Goal: Task Accomplishment & Management: Use online tool/utility

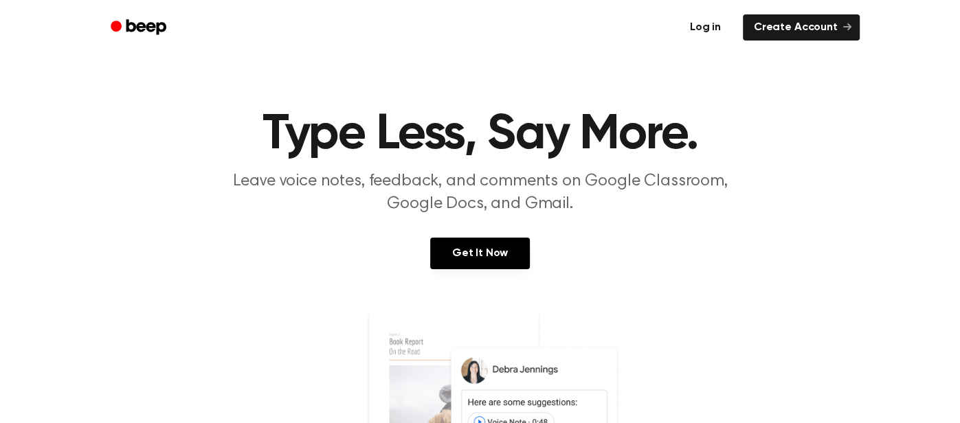
click at [716, 36] on link "Log in" at bounding box center [705, 28] width 58 height 32
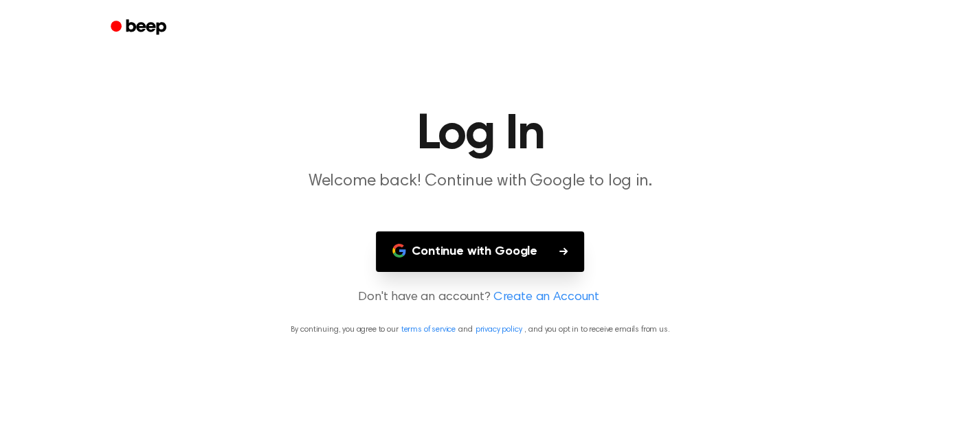
click at [495, 235] on button "Continue with Google" at bounding box center [480, 251] width 208 height 41
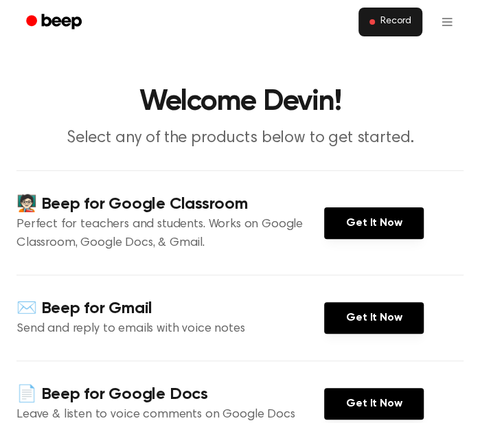
click at [409, 21] on span "Record" at bounding box center [396, 22] width 31 height 12
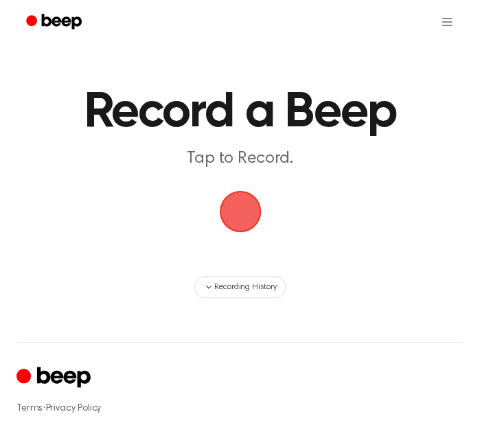
click at [238, 223] on span "button" at bounding box center [239, 211] width 51 height 51
click at [238, 223] on span "button" at bounding box center [240, 211] width 49 height 49
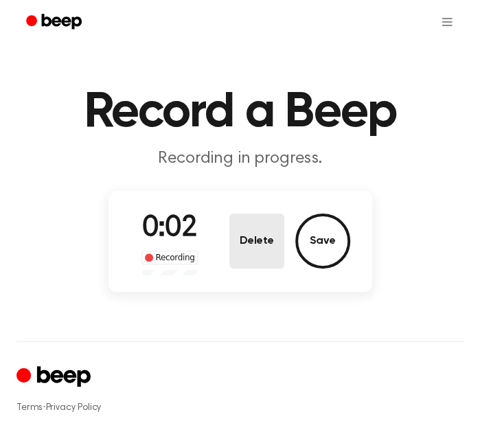
click at [280, 261] on button "Delete" at bounding box center [256, 241] width 55 height 55
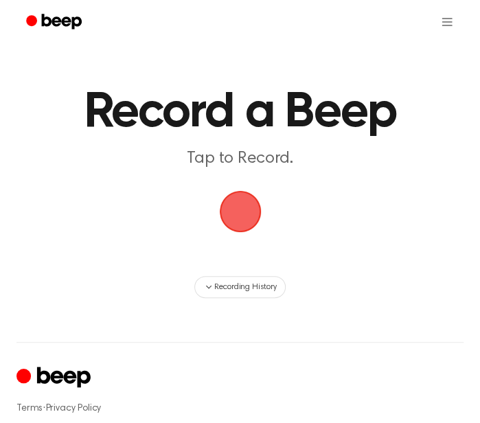
click at [251, 221] on span "button" at bounding box center [241, 212] width 58 height 58
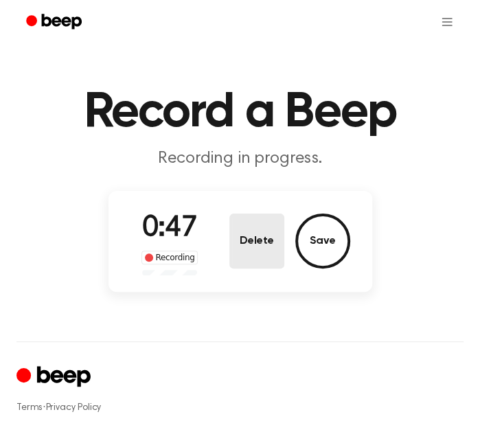
click at [265, 248] on button "Delete" at bounding box center [256, 241] width 55 height 55
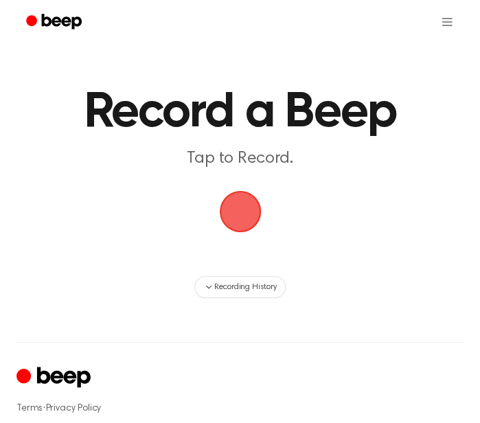
click at [245, 199] on span "button" at bounding box center [240, 211] width 55 height 55
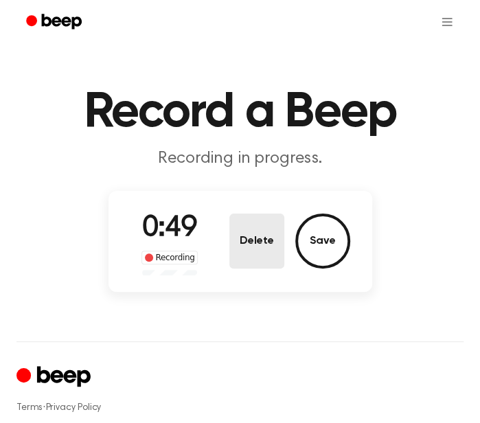
click at [238, 229] on button "Delete" at bounding box center [256, 241] width 55 height 55
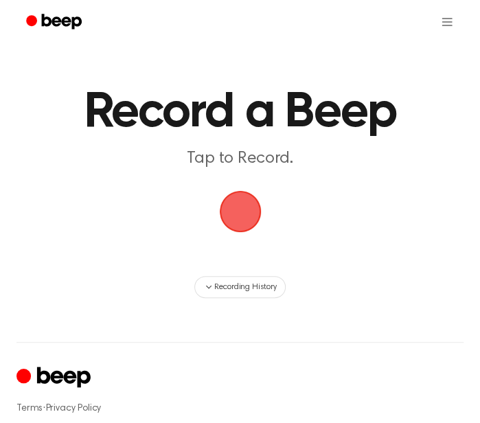
click at [251, 227] on span "button" at bounding box center [240, 211] width 53 height 53
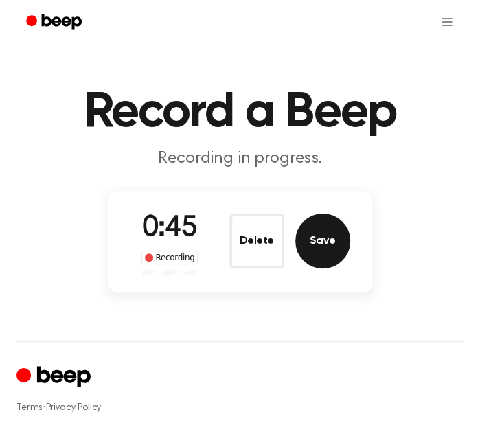
click at [313, 251] on button "Save" at bounding box center [322, 241] width 55 height 55
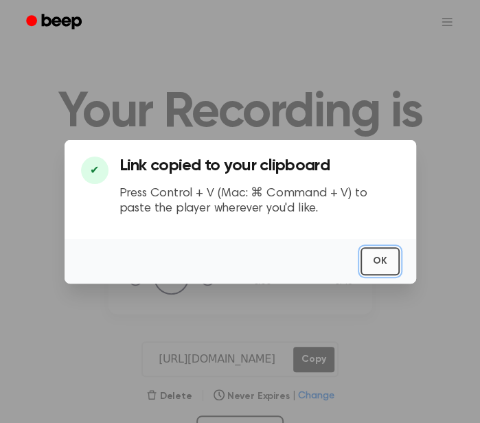
click at [372, 260] on button "OK" at bounding box center [380, 261] width 39 height 28
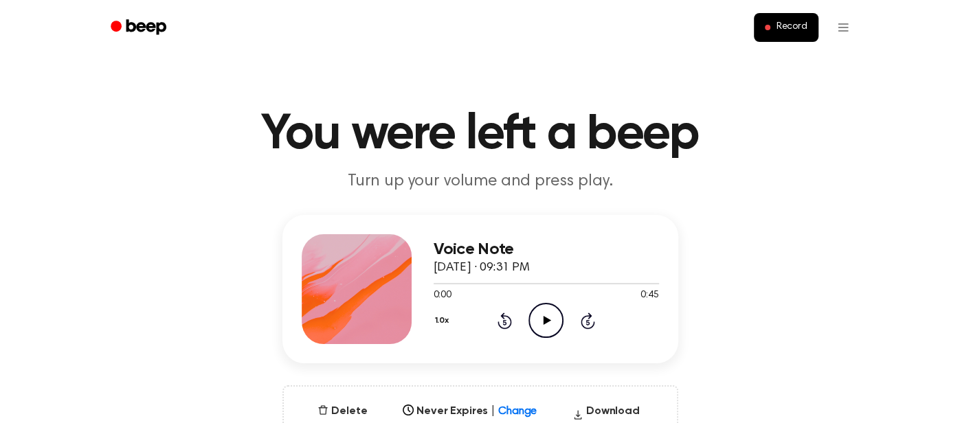
click at [535, 318] on icon "Play Audio" at bounding box center [545, 320] width 35 height 35
click at [535, 318] on icon "Pause Audio" at bounding box center [545, 320] width 35 height 35
